Goal: Transaction & Acquisition: Purchase product/service

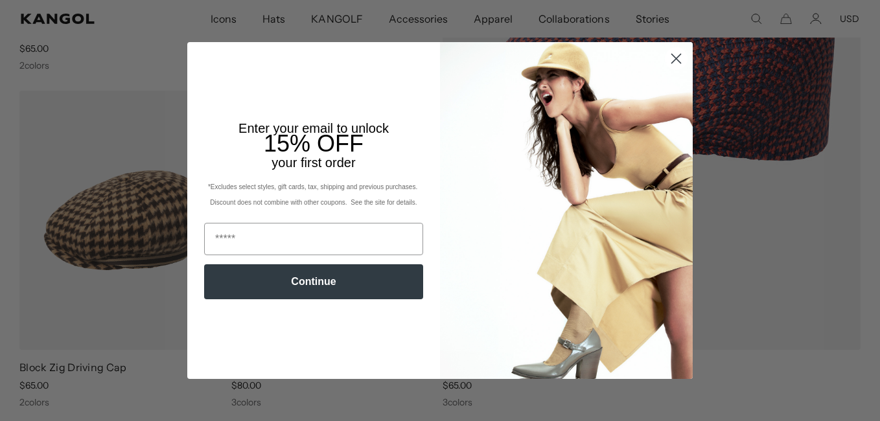
click at [665, 60] on circle "Close dialog" at bounding box center [675, 58] width 21 height 21
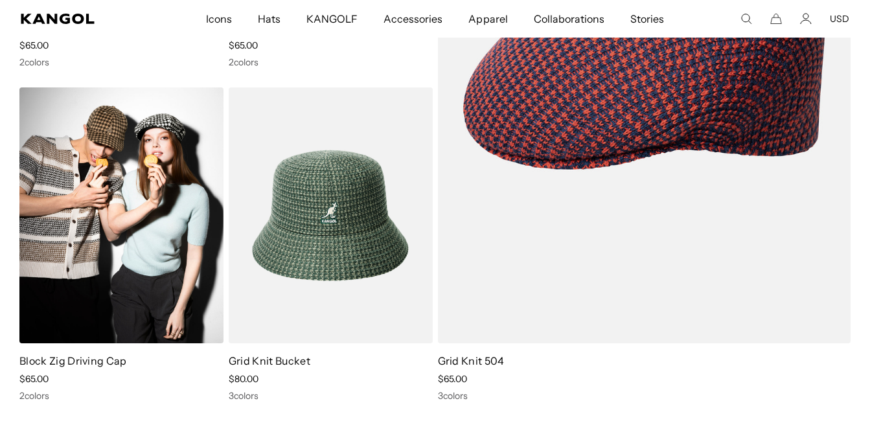
scroll to position [0, 267]
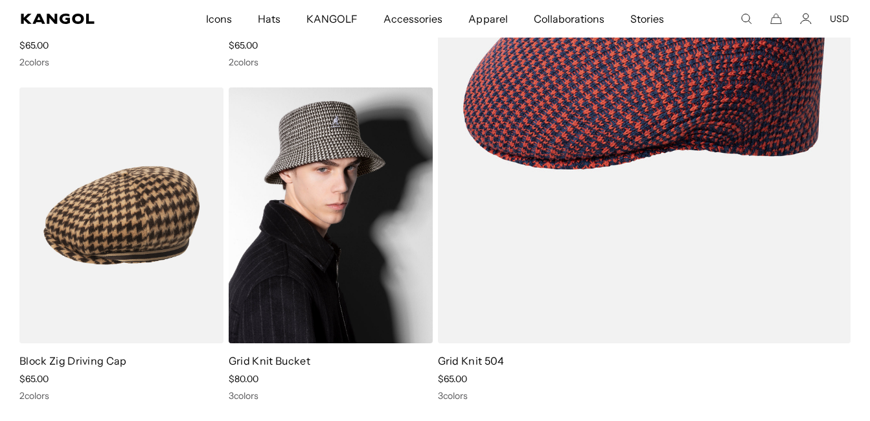
click at [257, 361] on link "Grid Knit Bucket" at bounding box center [270, 360] width 82 height 13
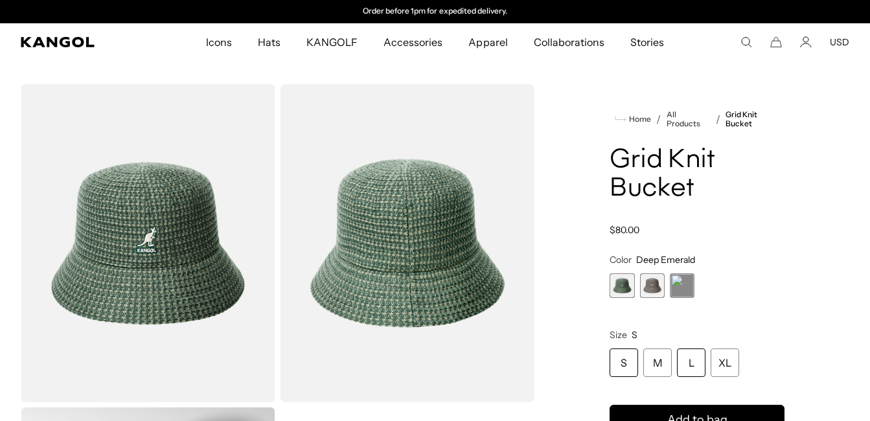
click at [695, 365] on div "L" at bounding box center [691, 363] width 29 height 29
click at [683, 290] on span "3 of 3" at bounding box center [682, 285] width 25 height 25
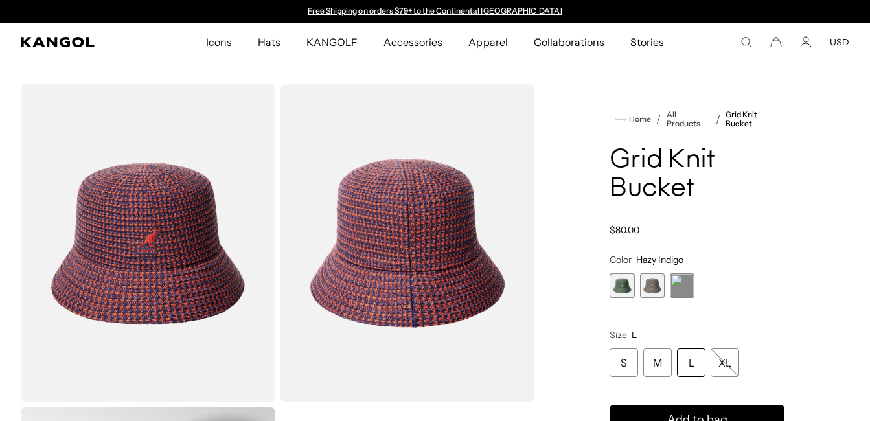
click at [632, 290] on span "1 of 3" at bounding box center [622, 285] width 25 height 25
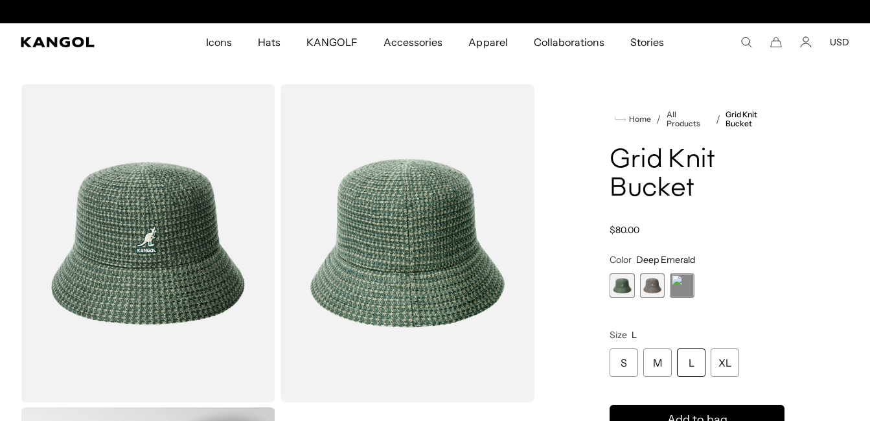
scroll to position [0, 267]
click at [655, 294] on span "2 of 3" at bounding box center [652, 285] width 25 height 25
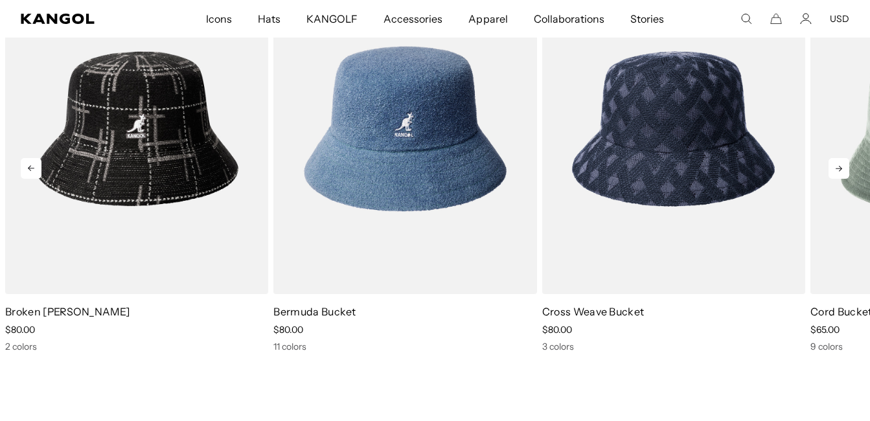
scroll to position [0, 267]
click at [834, 170] on icon at bounding box center [839, 168] width 21 height 21
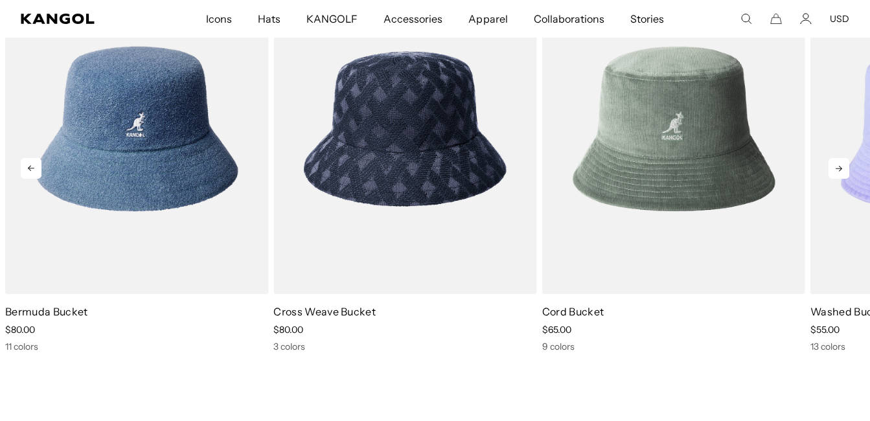
click at [834, 170] on icon at bounding box center [839, 168] width 21 height 21
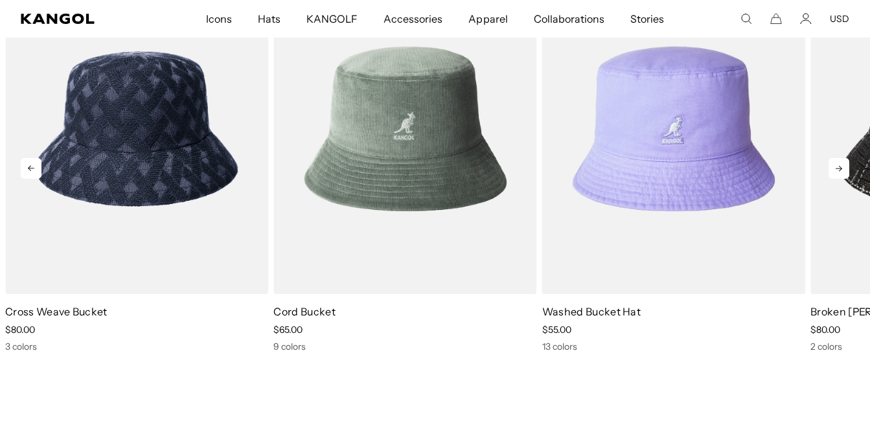
scroll to position [0, 0]
click at [834, 170] on icon at bounding box center [839, 168] width 21 height 21
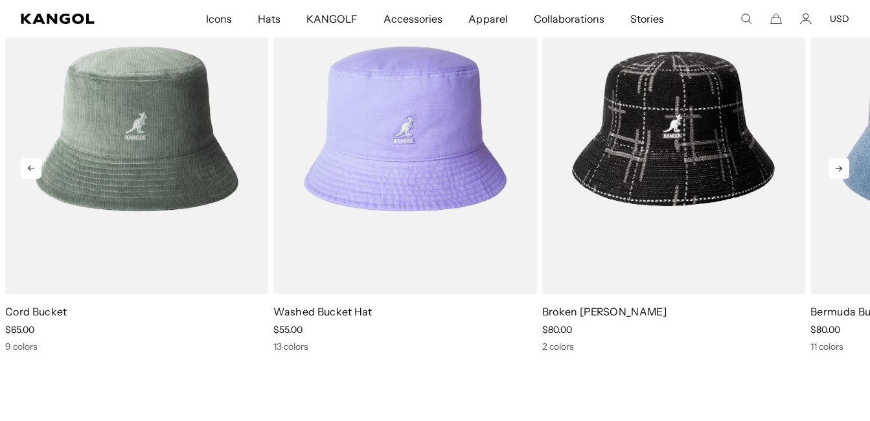
click at [834, 170] on icon at bounding box center [839, 168] width 21 height 21
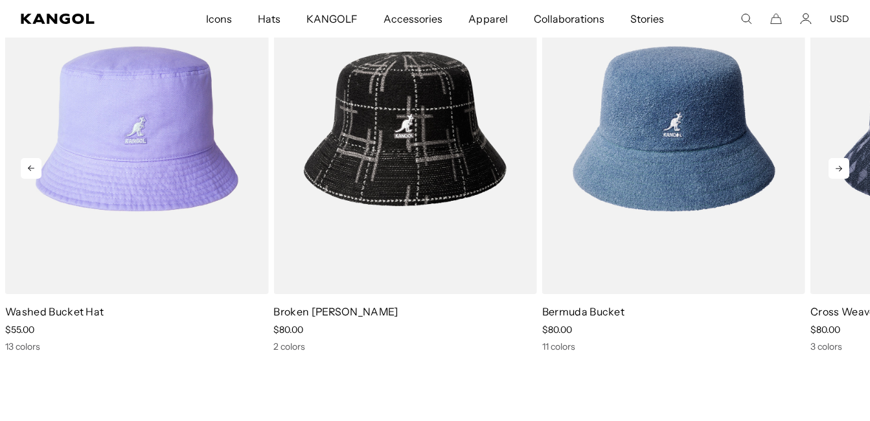
scroll to position [0, 267]
click at [834, 170] on icon at bounding box center [839, 168] width 21 height 21
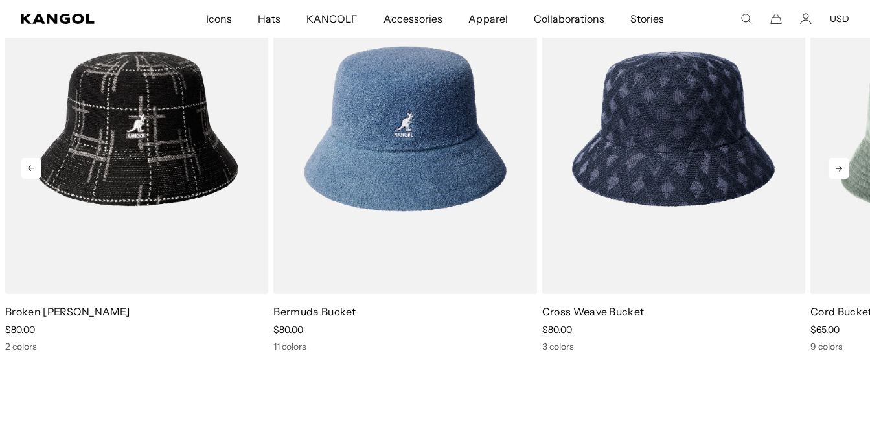
click at [834, 170] on icon at bounding box center [839, 168] width 21 height 21
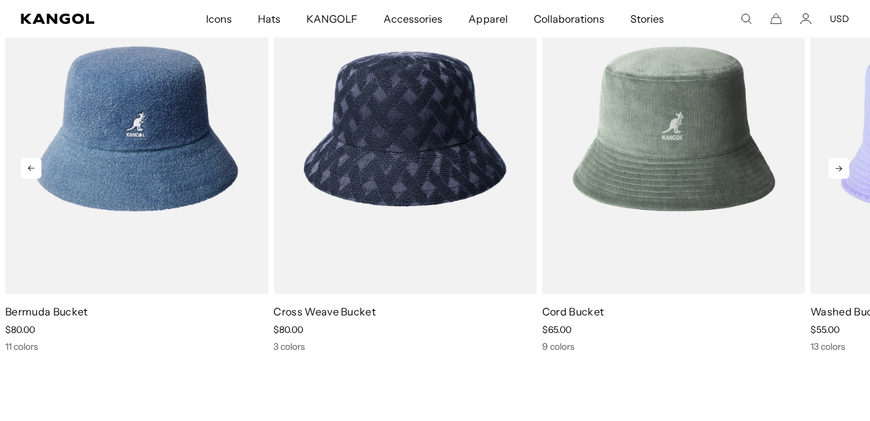
scroll to position [0, 0]
click at [834, 170] on icon at bounding box center [839, 168] width 21 height 21
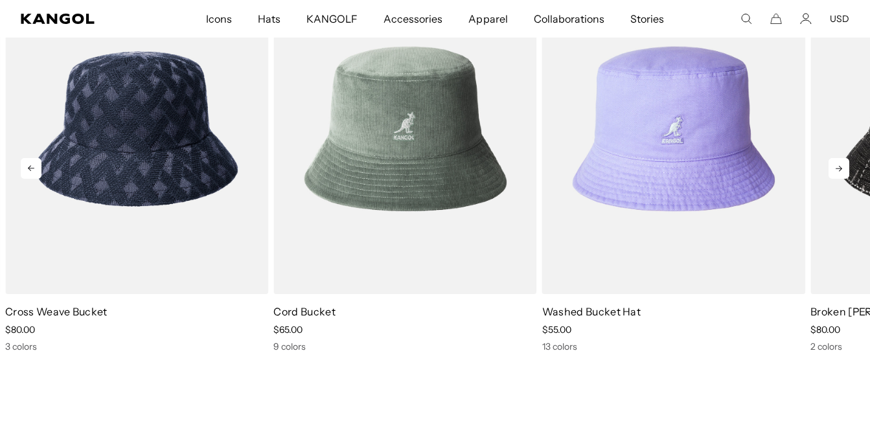
click at [834, 170] on icon at bounding box center [839, 168] width 21 height 21
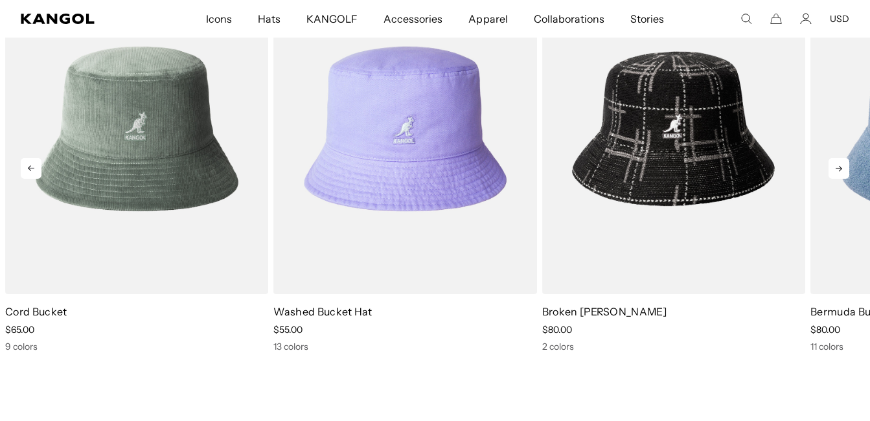
click at [834, 170] on icon at bounding box center [839, 168] width 21 height 21
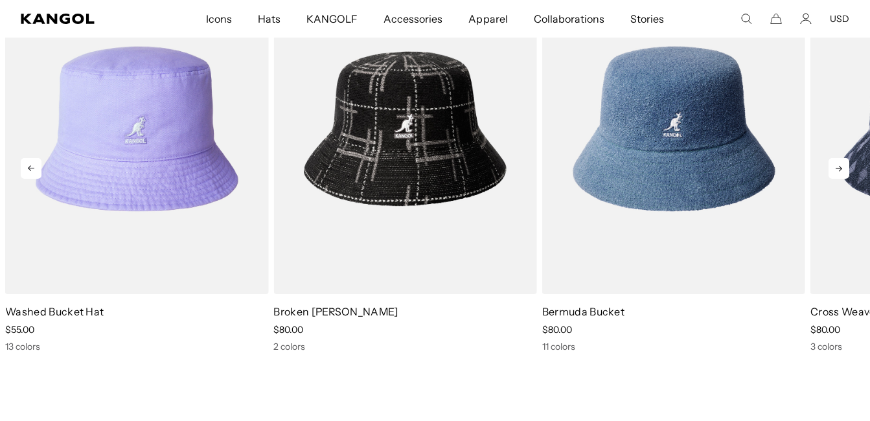
scroll to position [0, 267]
click at [834, 170] on icon at bounding box center [839, 168] width 21 height 21
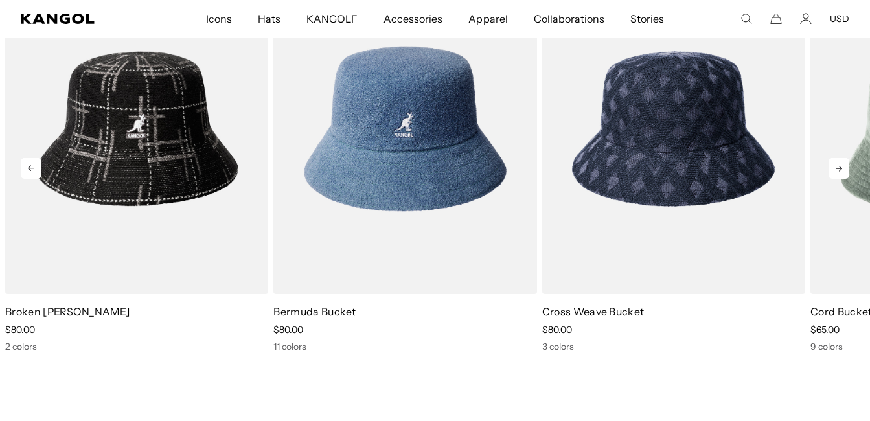
click at [834, 170] on icon at bounding box center [839, 168] width 21 height 21
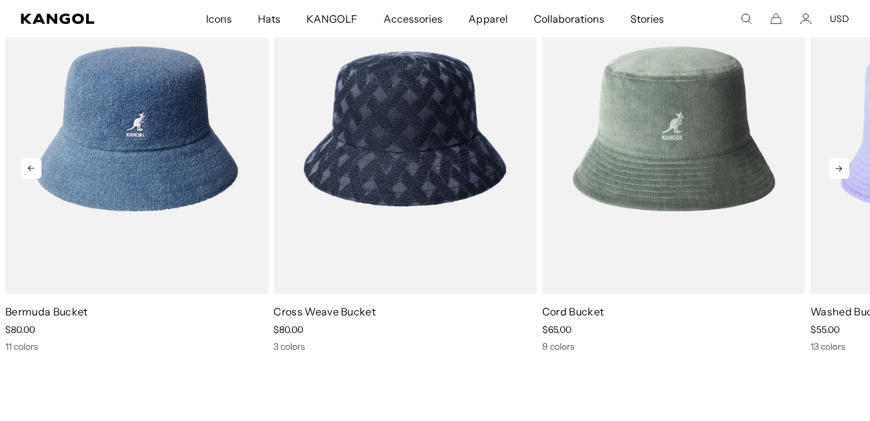
click at [834, 170] on icon at bounding box center [839, 168] width 21 height 21
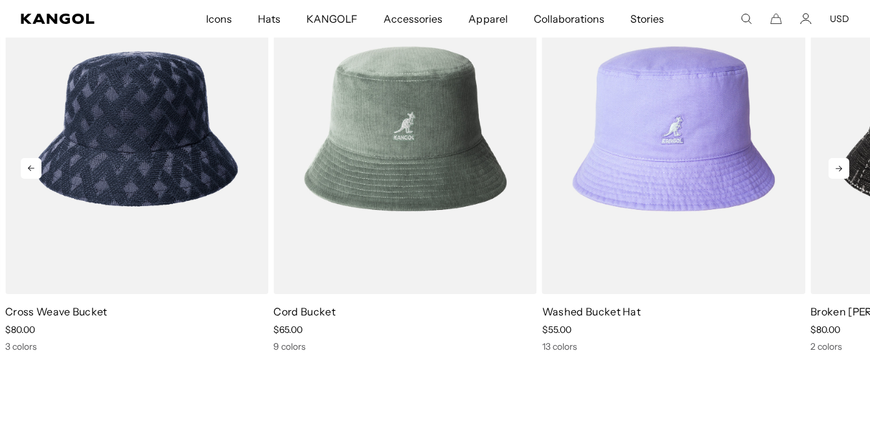
click at [834, 170] on icon at bounding box center [839, 168] width 21 height 21
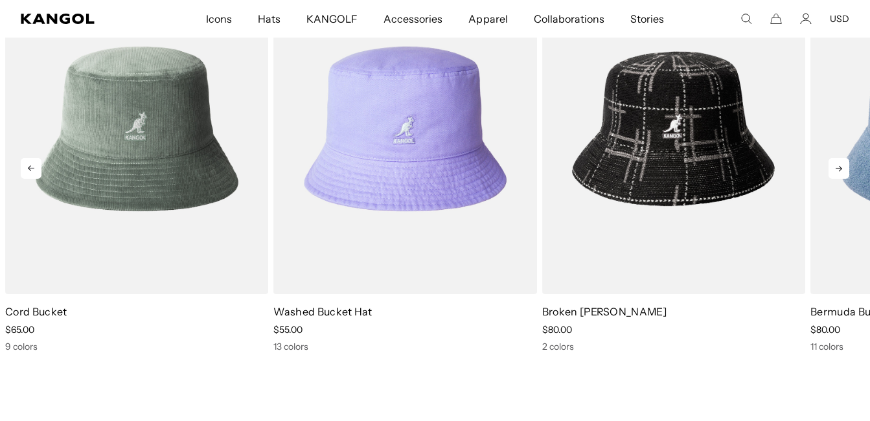
scroll to position [0, 0]
click at [834, 170] on icon at bounding box center [839, 168] width 21 height 21
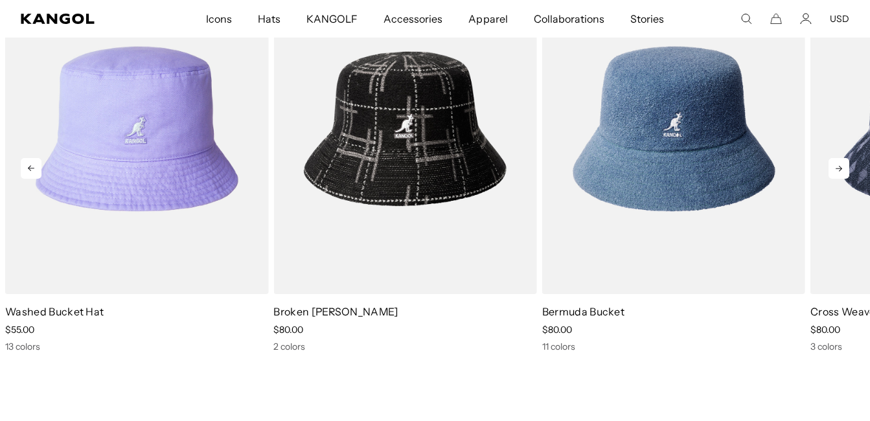
click at [834, 170] on icon at bounding box center [839, 168] width 21 height 21
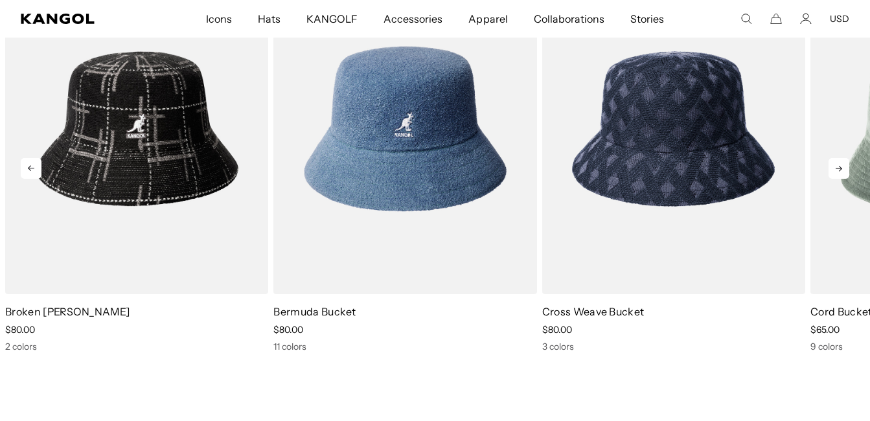
click at [834, 170] on icon at bounding box center [839, 168] width 21 height 21
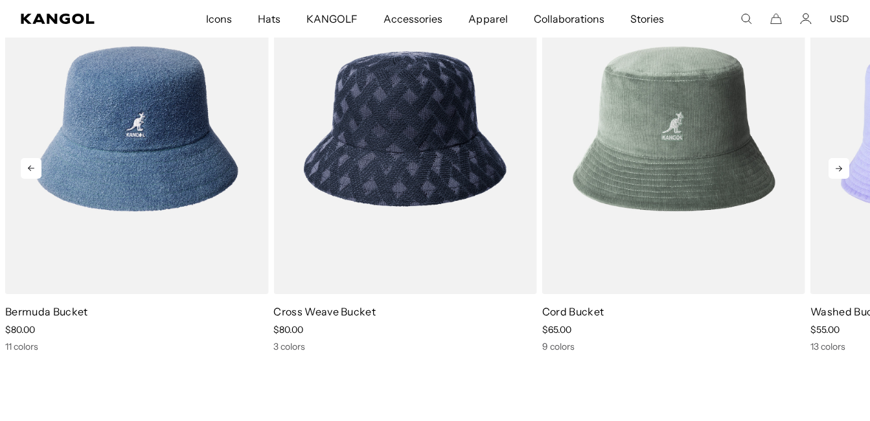
click at [834, 170] on icon at bounding box center [839, 168] width 21 height 21
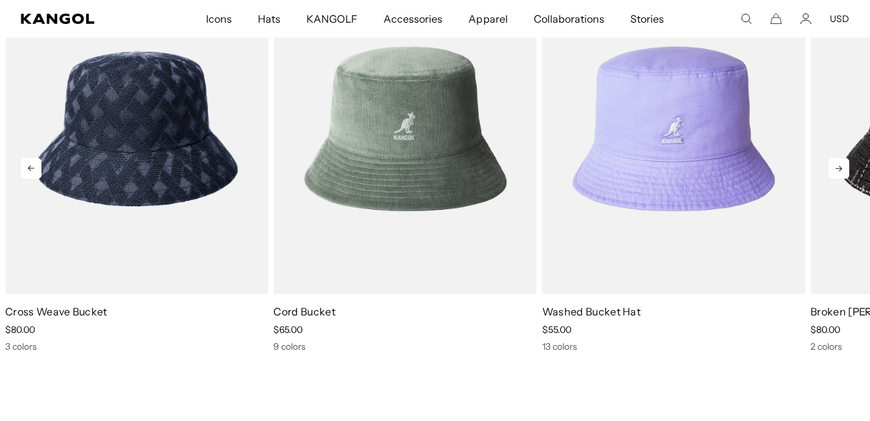
scroll to position [0, 267]
click at [834, 170] on icon at bounding box center [839, 168] width 21 height 21
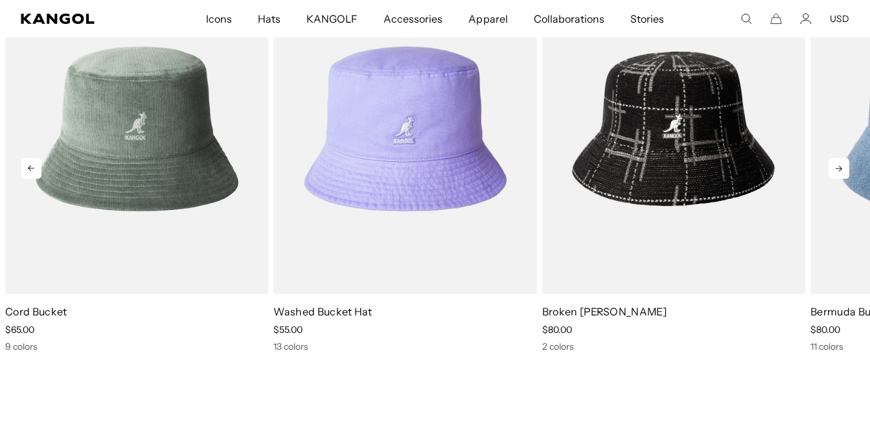
click at [834, 170] on icon at bounding box center [839, 168] width 21 height 21
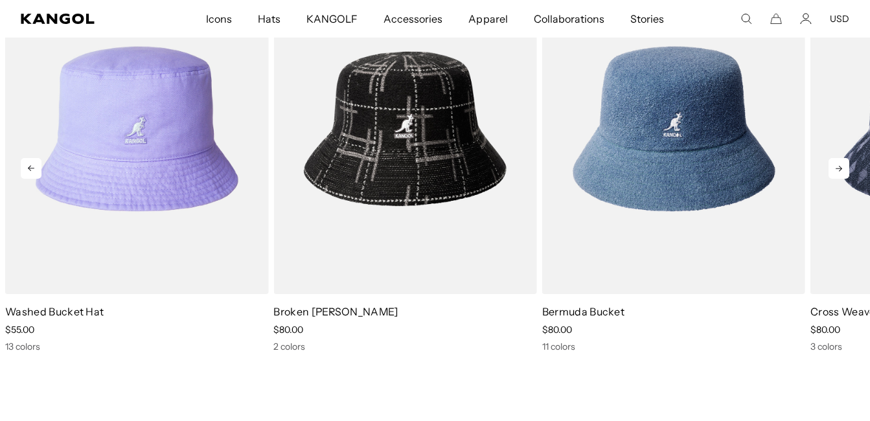
click at [834, 170] on icon at bounding box center [839, 168] width 21 height 21
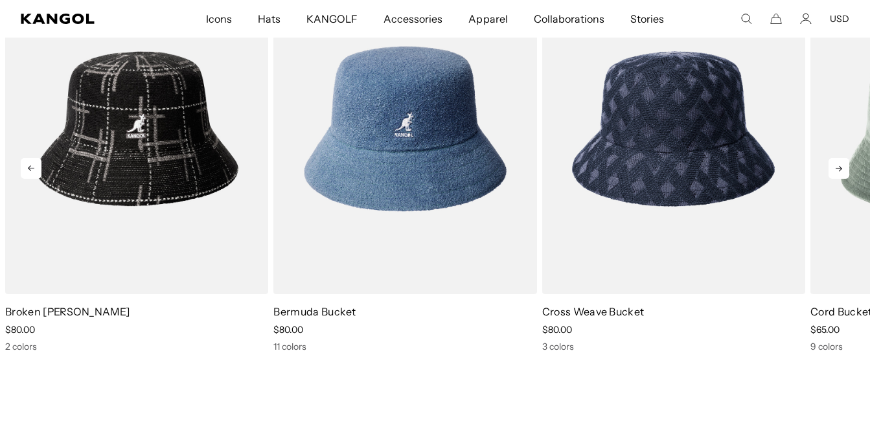
click at [834, 170] on icon at bounding box center [839, 168] width 21 height 21
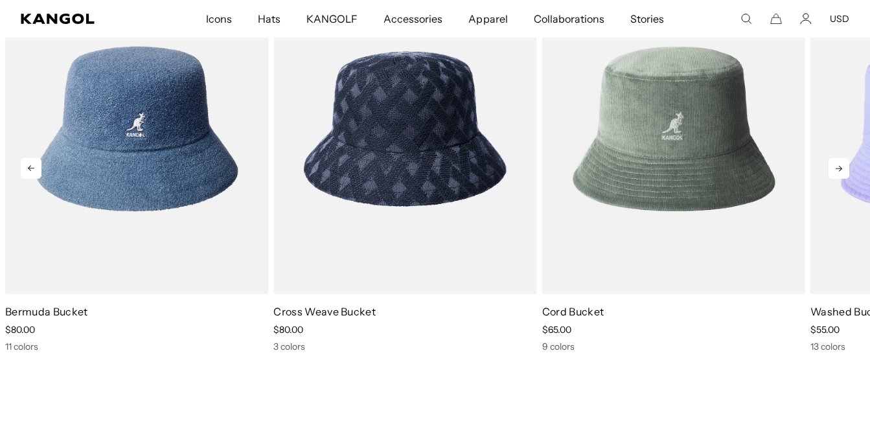
scroll to position [0, 0]
click at [834, 170] on icon at bounding box center [839, 168] width 21 height 21
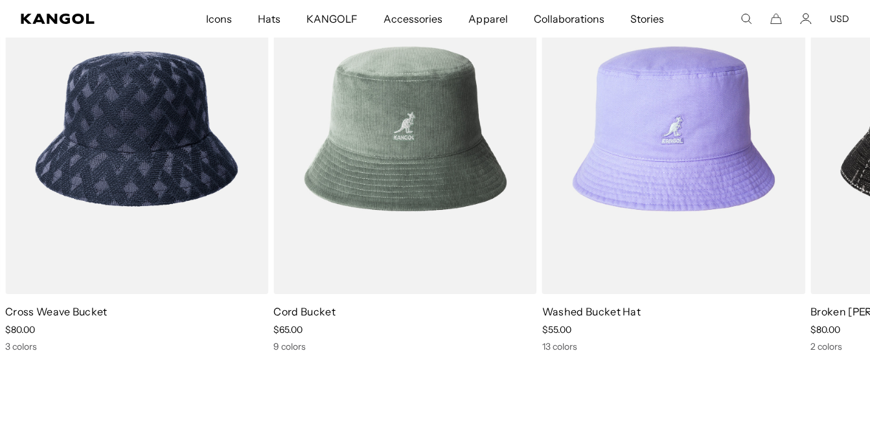
scroll to position [0, 267]
click at [838, 166] on icon at bounding box center [839, 168] width 21 height 21
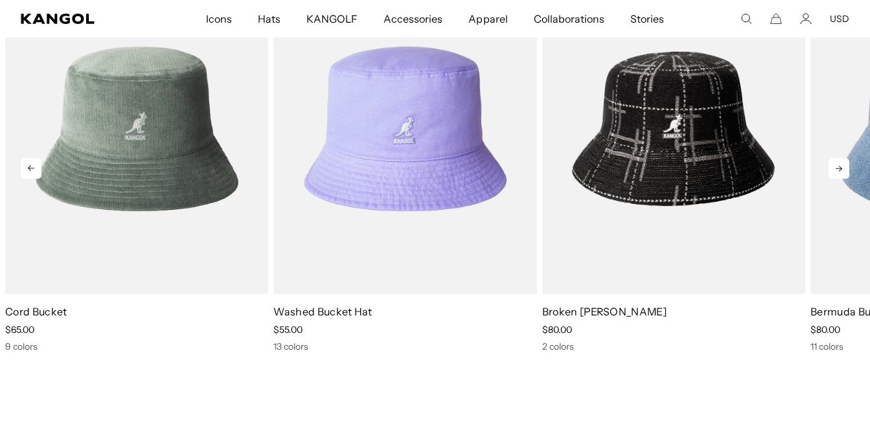
scroll to position [0, 0]
click at [838, 166] on icon at bounding box center [839, 168] width 21 height 21
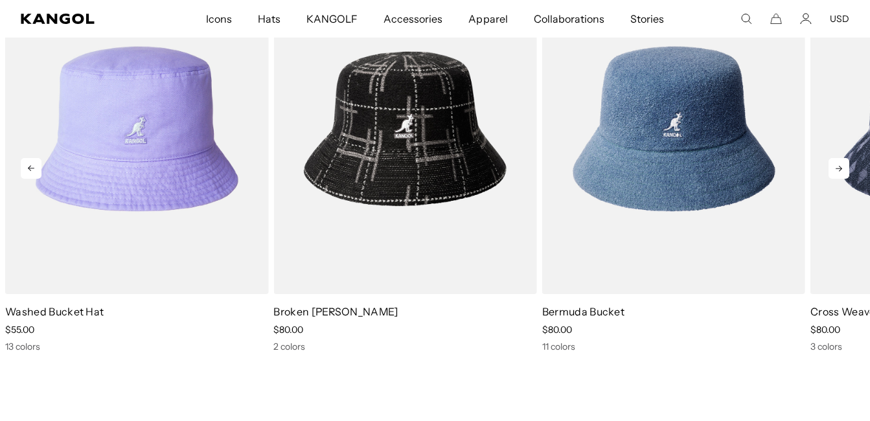
click at [838, 166] on icon at bounding box center [839, 168] width 21 height 21
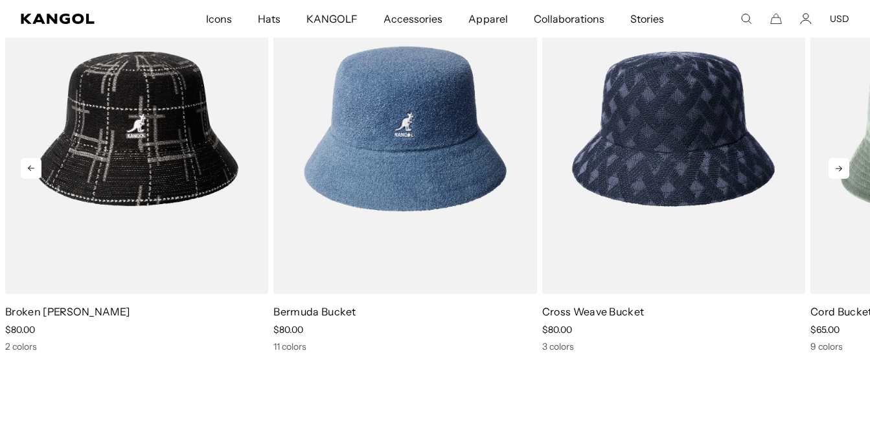
click at [838, 166] on icon at bounding box center [839, 168] width 21 height 21
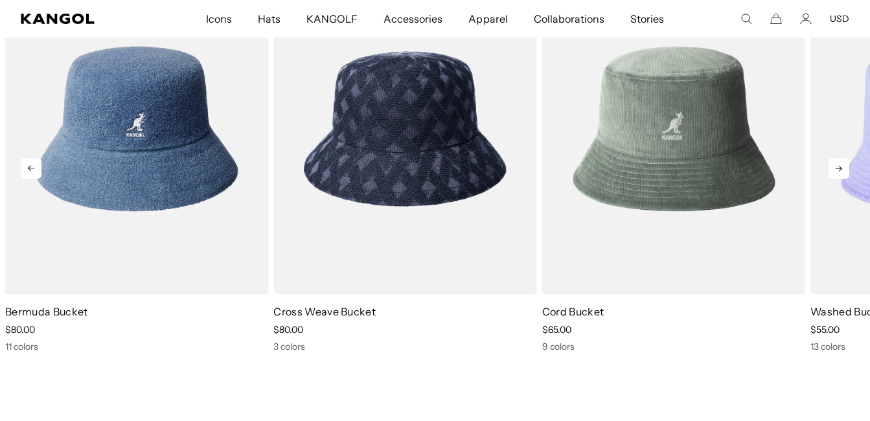
click at [838, 166] on icon at bounding box center [839, 168] width 21 height 21
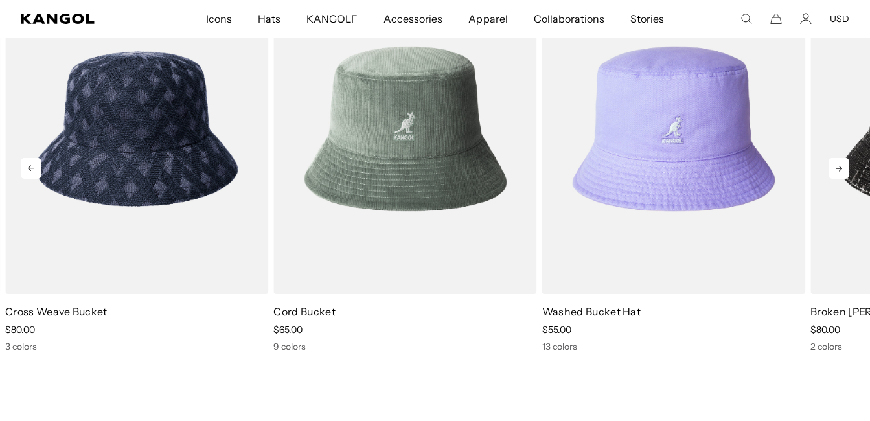
scroll to position [0, 267]
click at [838, 166] on icon at bounding box center [839, 168] width 21 height 21
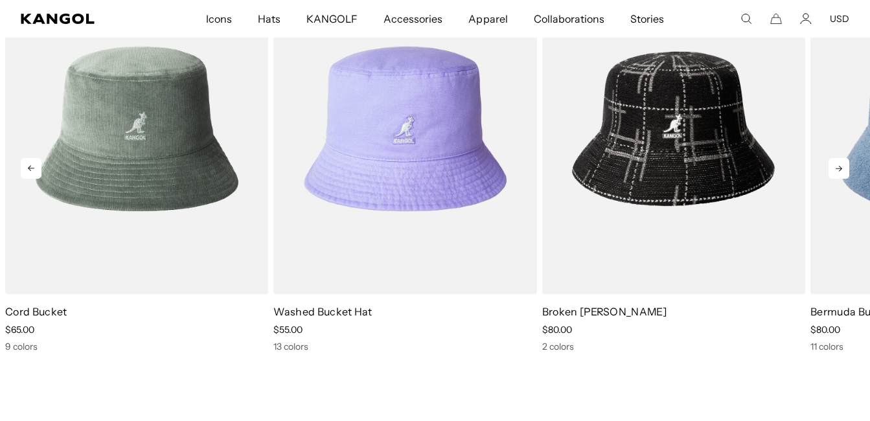
click at [838, 166] on icon at bounding box center [839, 168] width 21 height 21
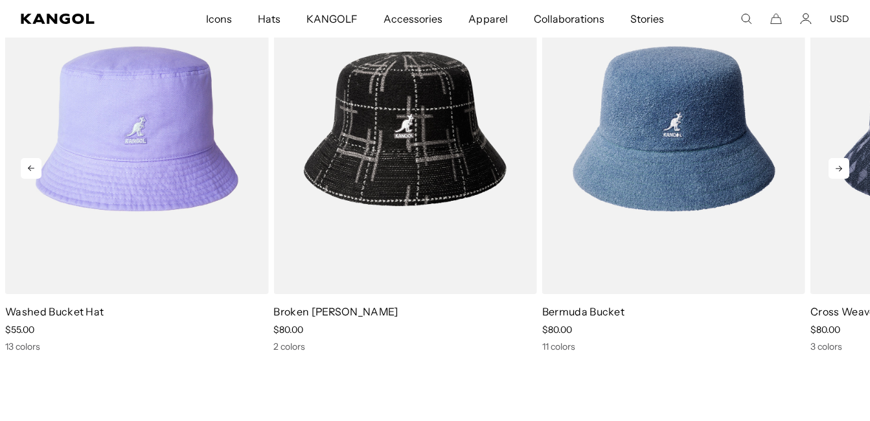
click at [838, 166] on icon at bounding box center [839, 168] width 21 height 21
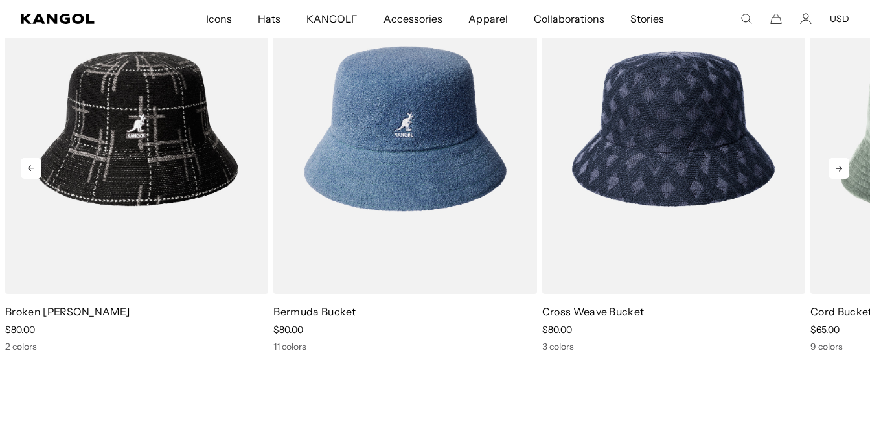
click at [838, 166] on icon at bounding box center [839, 168] width 21 height 21
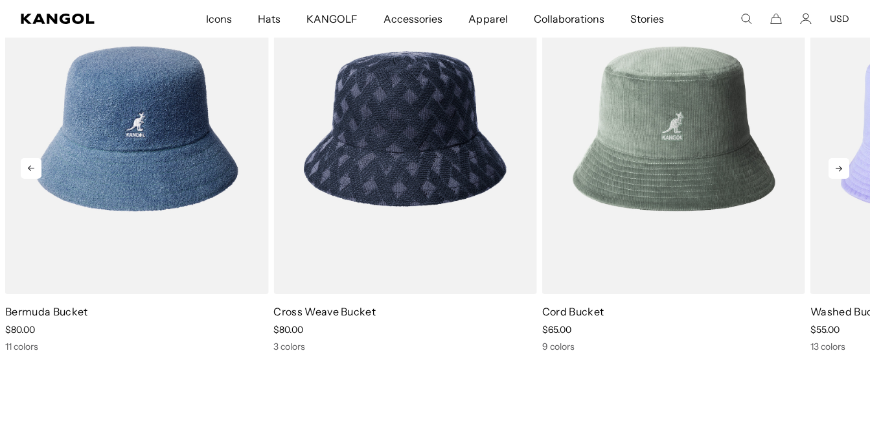
scroll to position [0, 0]
click at [838, 166] on icon at bounding box center [839, 168] width 21 height 21
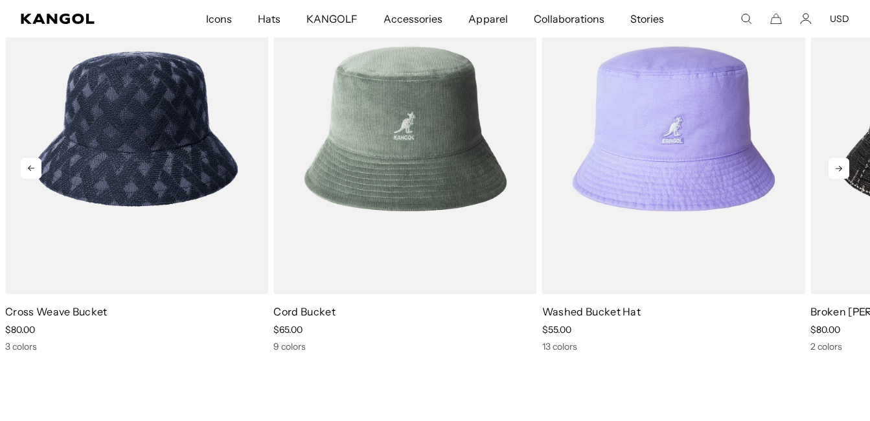
click at [838, 166] on icon at bounding box center [839, 168] width 21 height 21
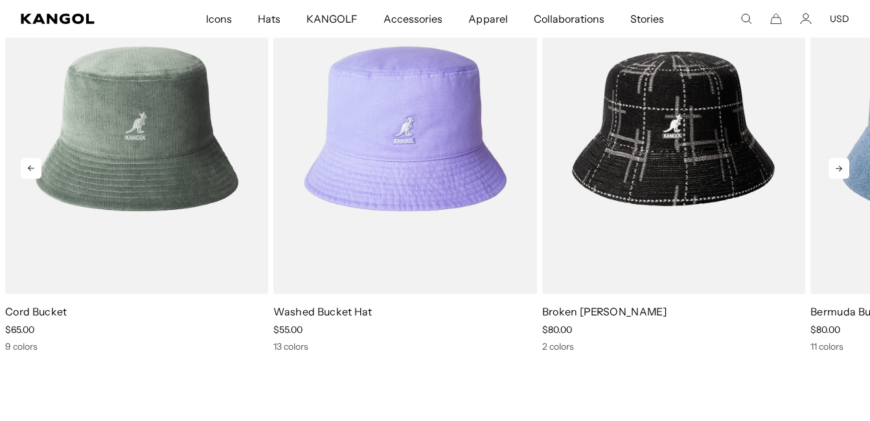
click at [838, 166] on icon at bounding box center [839, 168] width 21 height 21
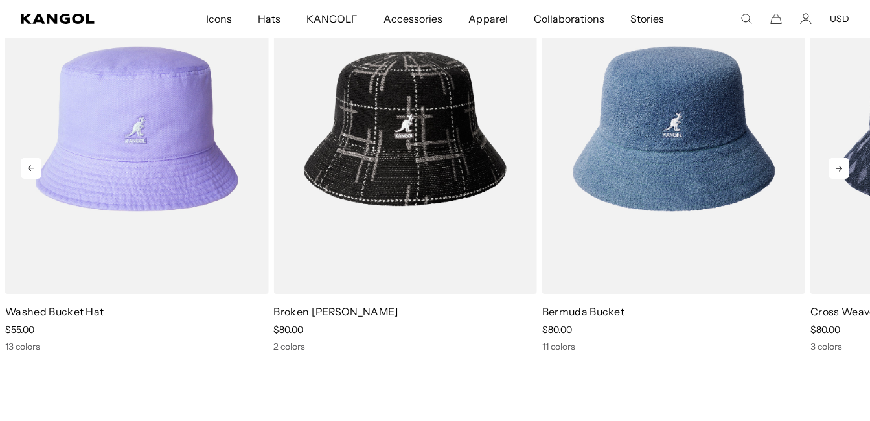
click at [838, 166] on icon at bounding box center [839, 168] width 21 height 21
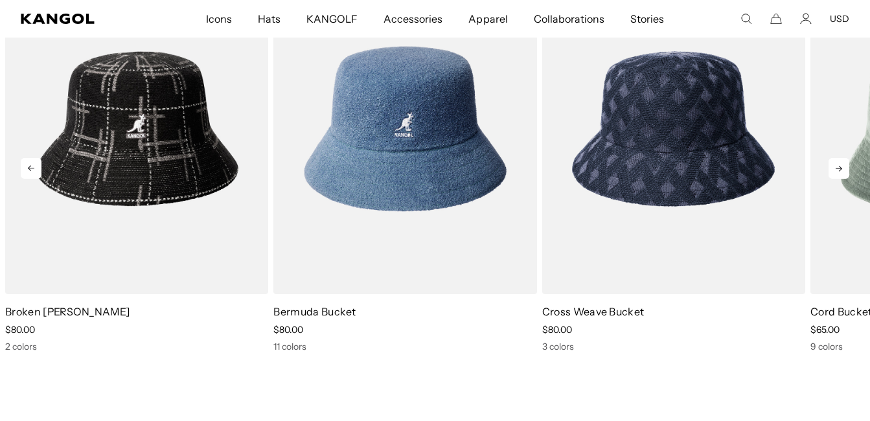
click at [838, 166] on icon at bounding box center [839, 168] width 21 height 21
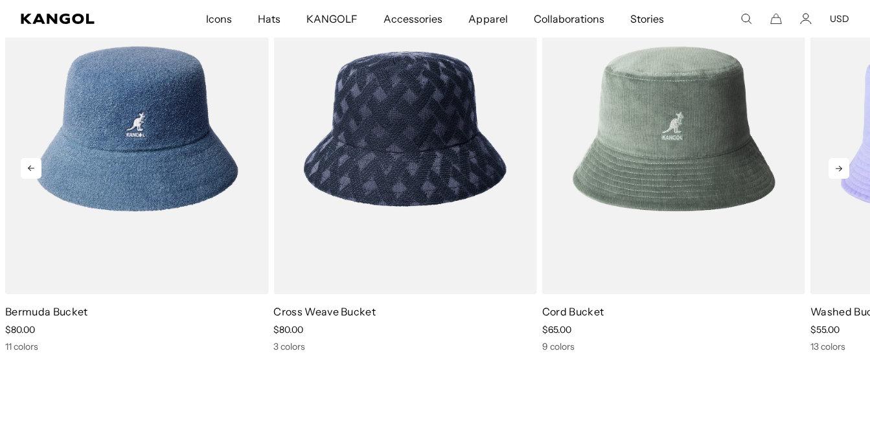
scroll to position [0, 267]
click at [838, 166] on icon at bounding box center [839, 168] width 21 height 21
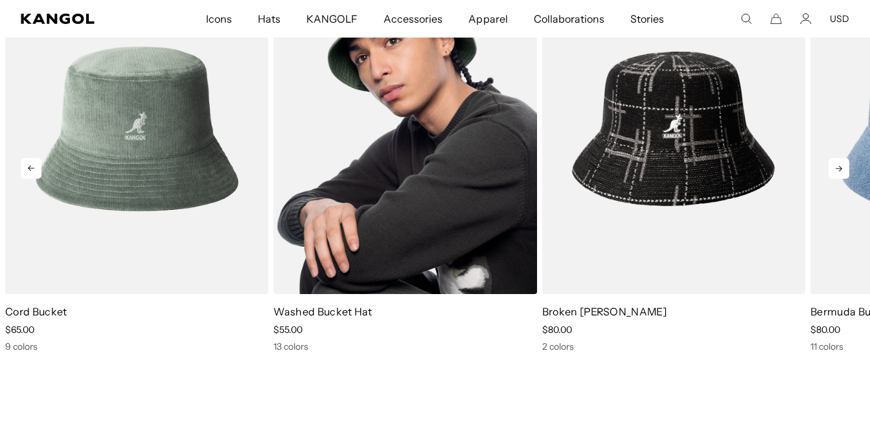
scroll to position [0, 0]
